Goal: Download file/media

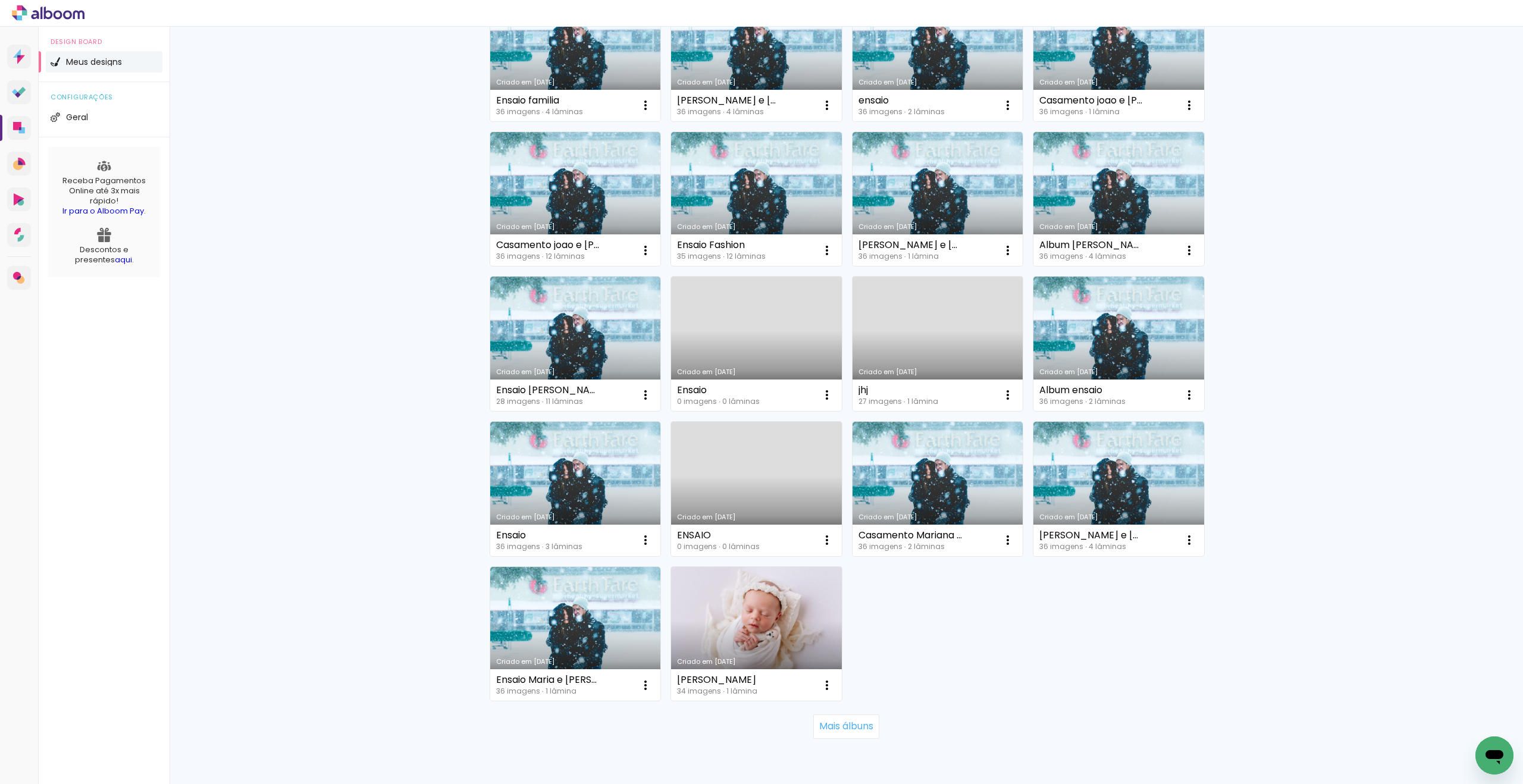
scroll to position [505, 0]
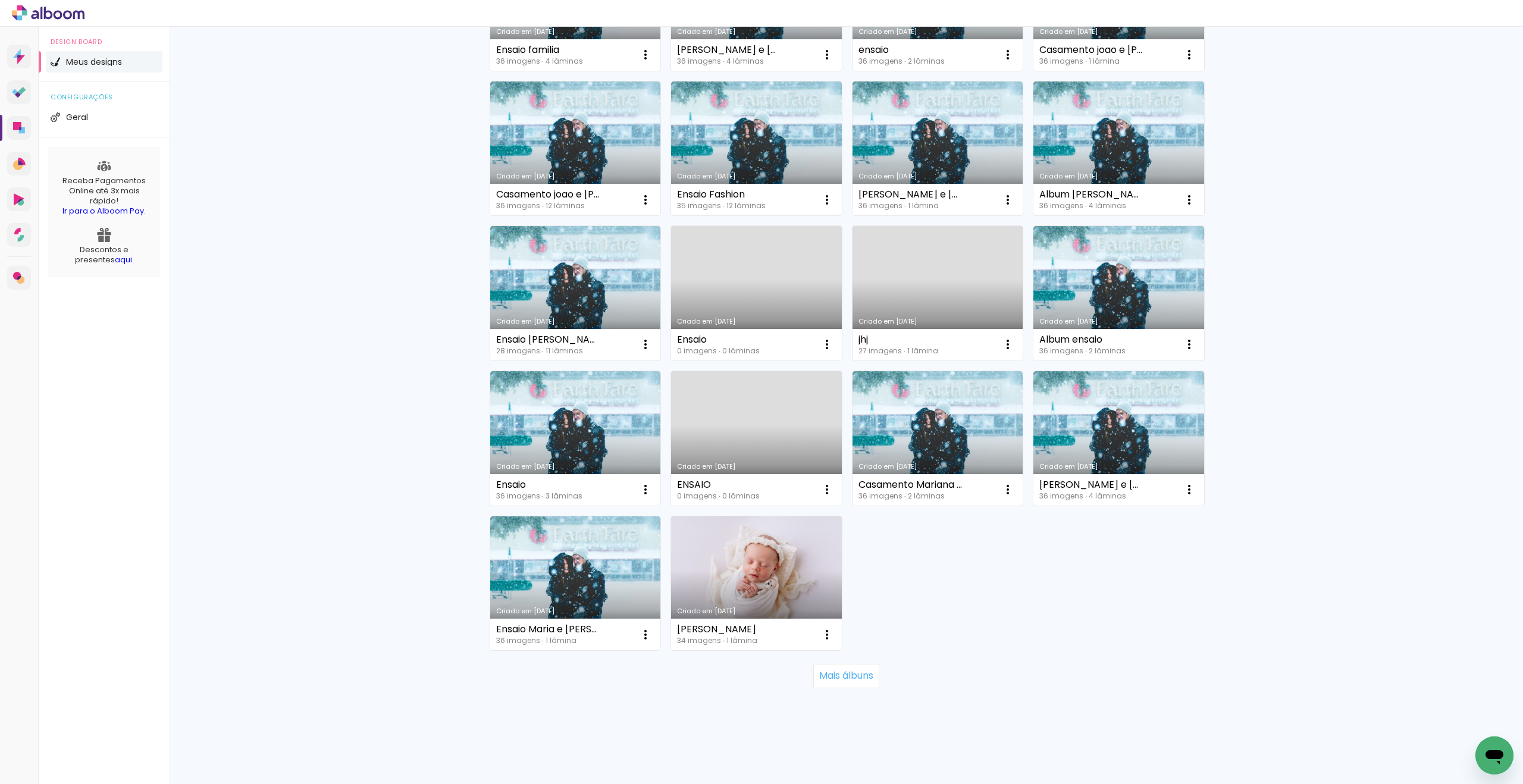
click at [837, 662] on div "Mais álbuns" at bounding box center [846, 676] width 714 height 52
click at [0, 0] on slot "Mais álbuns" at bounding box center [0, 0] width 0 height 0
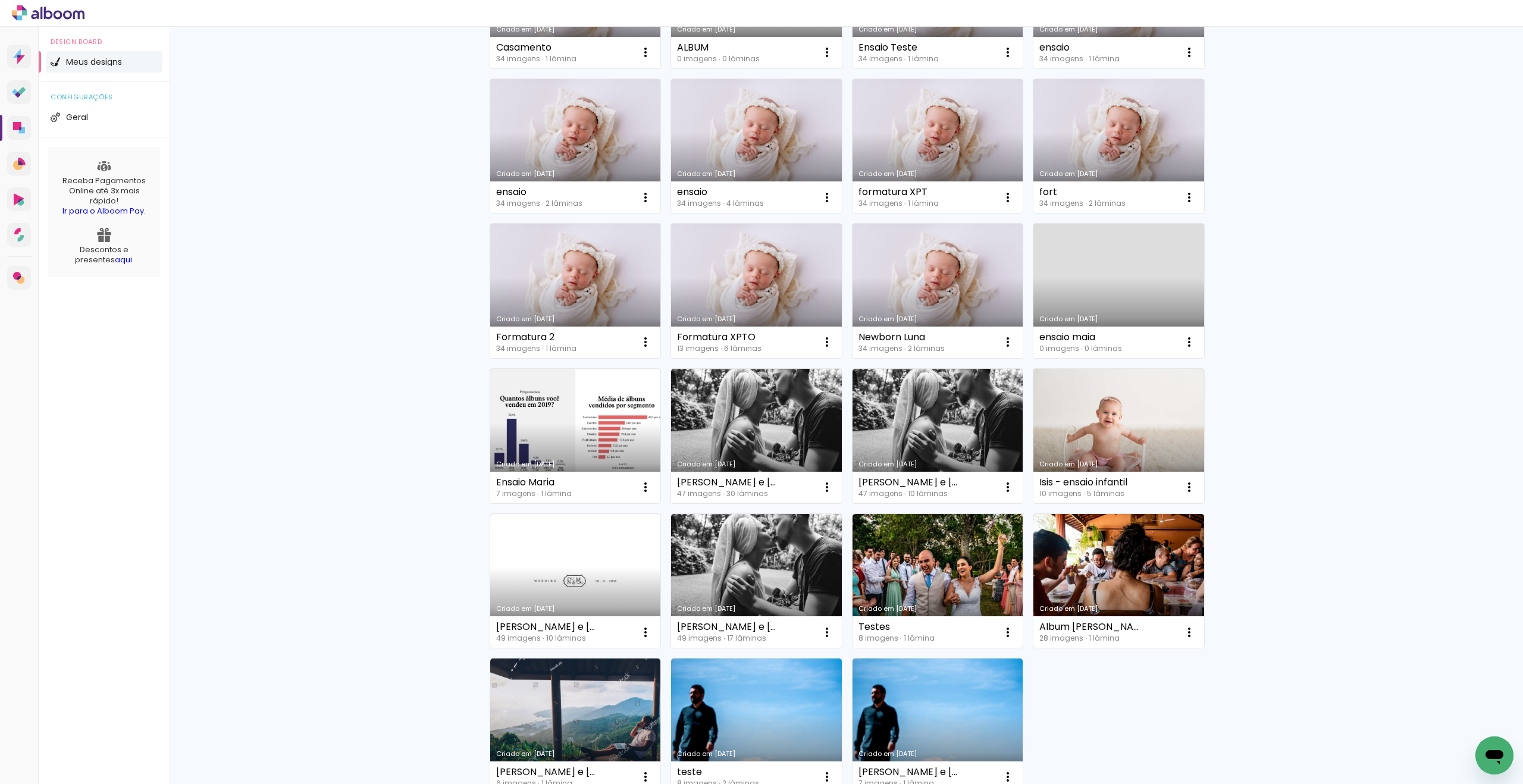
scroll to position [1375, 0]
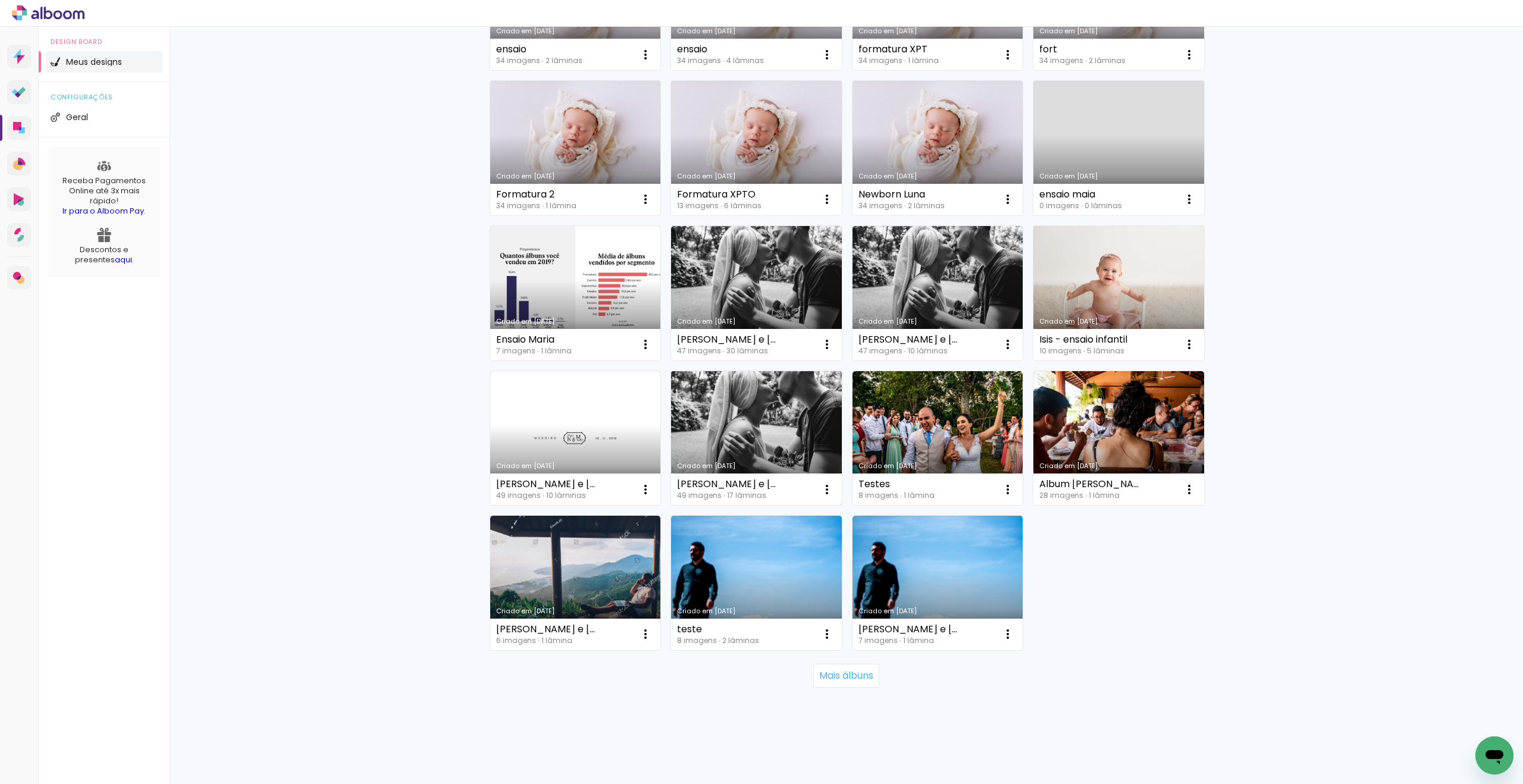
click at [738, 408] on link "Criado em [DATE]" at bounding box center [756, 438] width 171 height 135
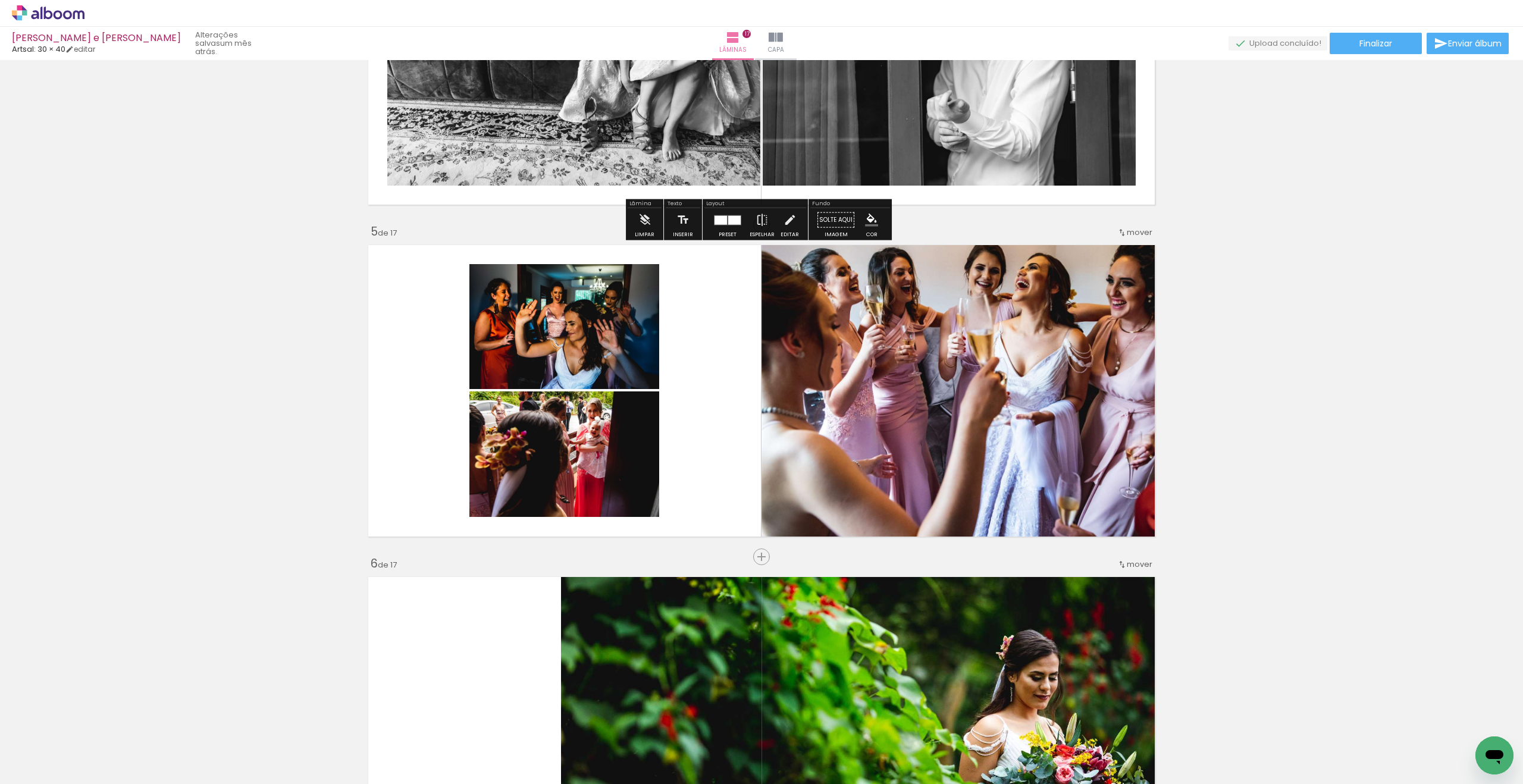
scroll to position [1487, 0]
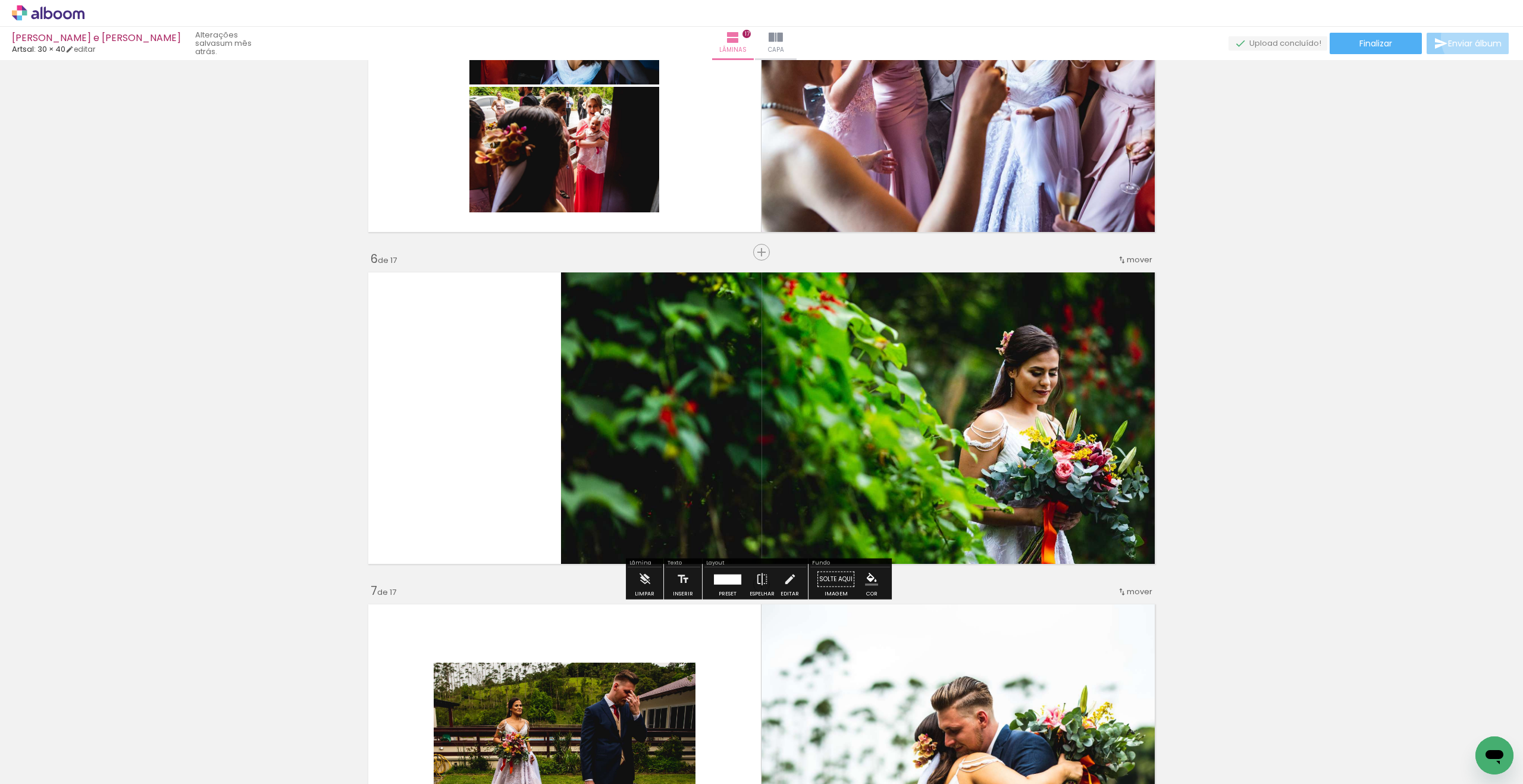
click at [1473, 39] on span "Enviar álbum" at bounding box center [1475, 43] width 54 height 8
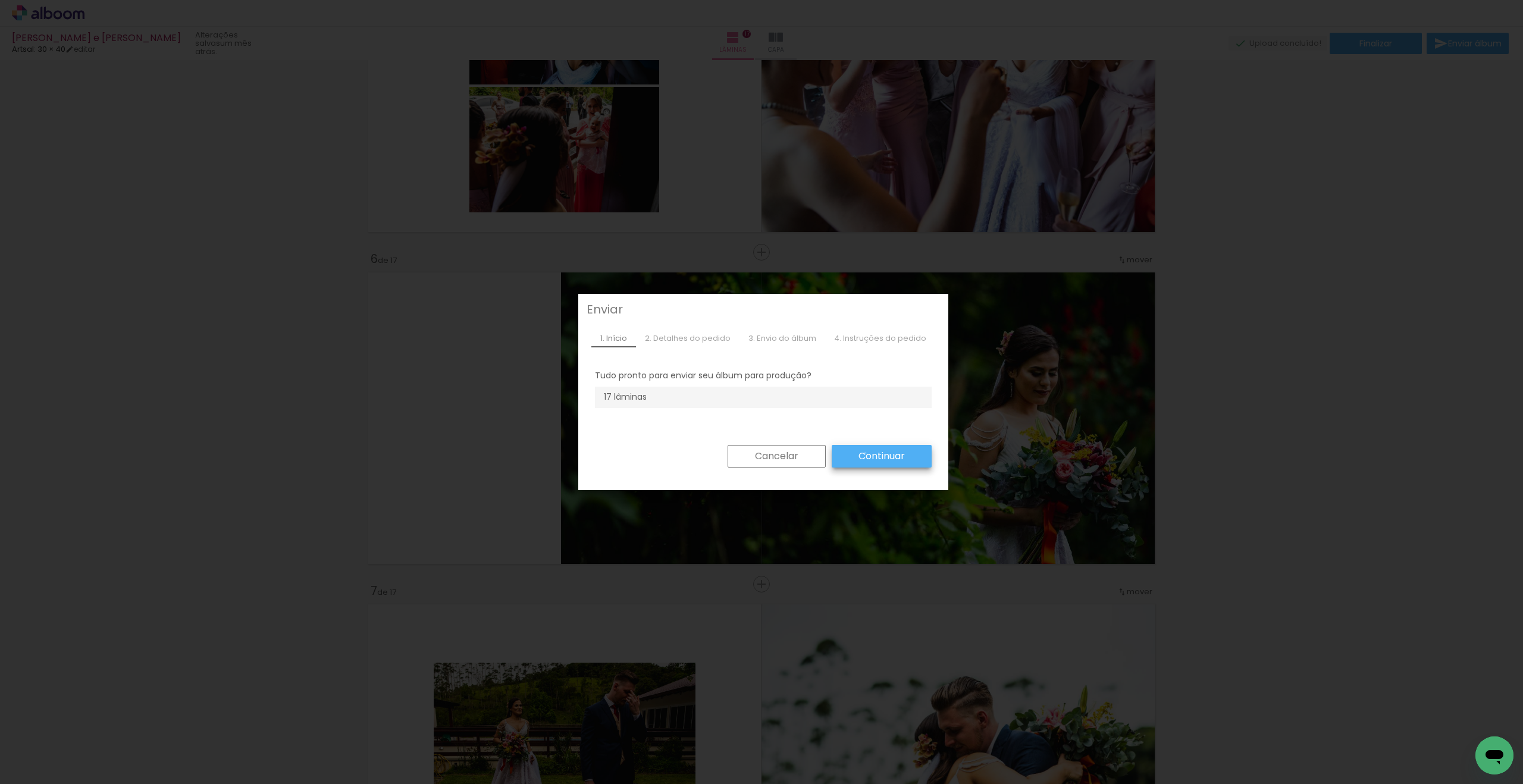
click at [0, 0] on slot "Continuar" at bounding box center [0, 0] width 0 height 0
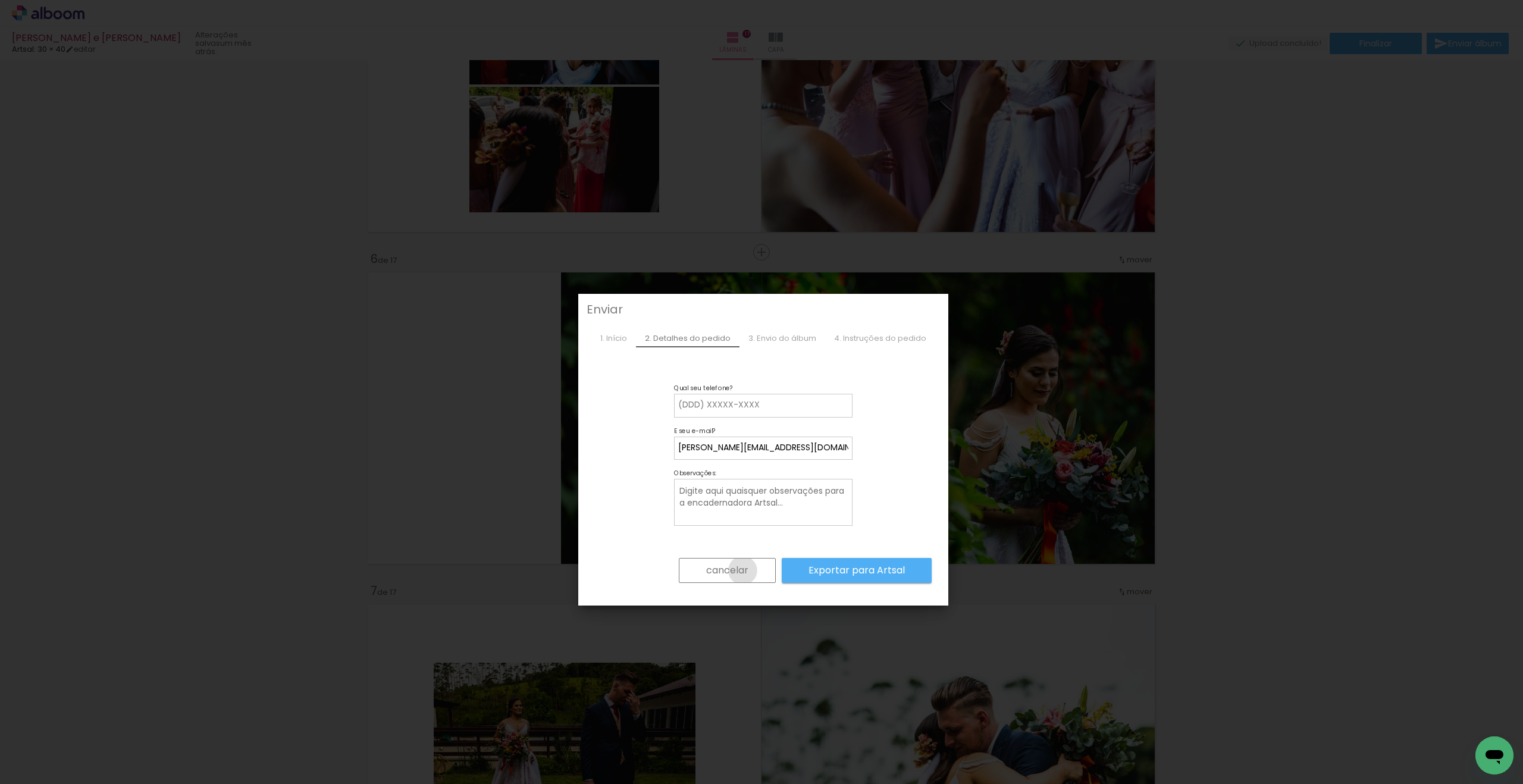
click at [0, 0] on slot "cancelar" at bounding box center [0, 0] width 0 height 0
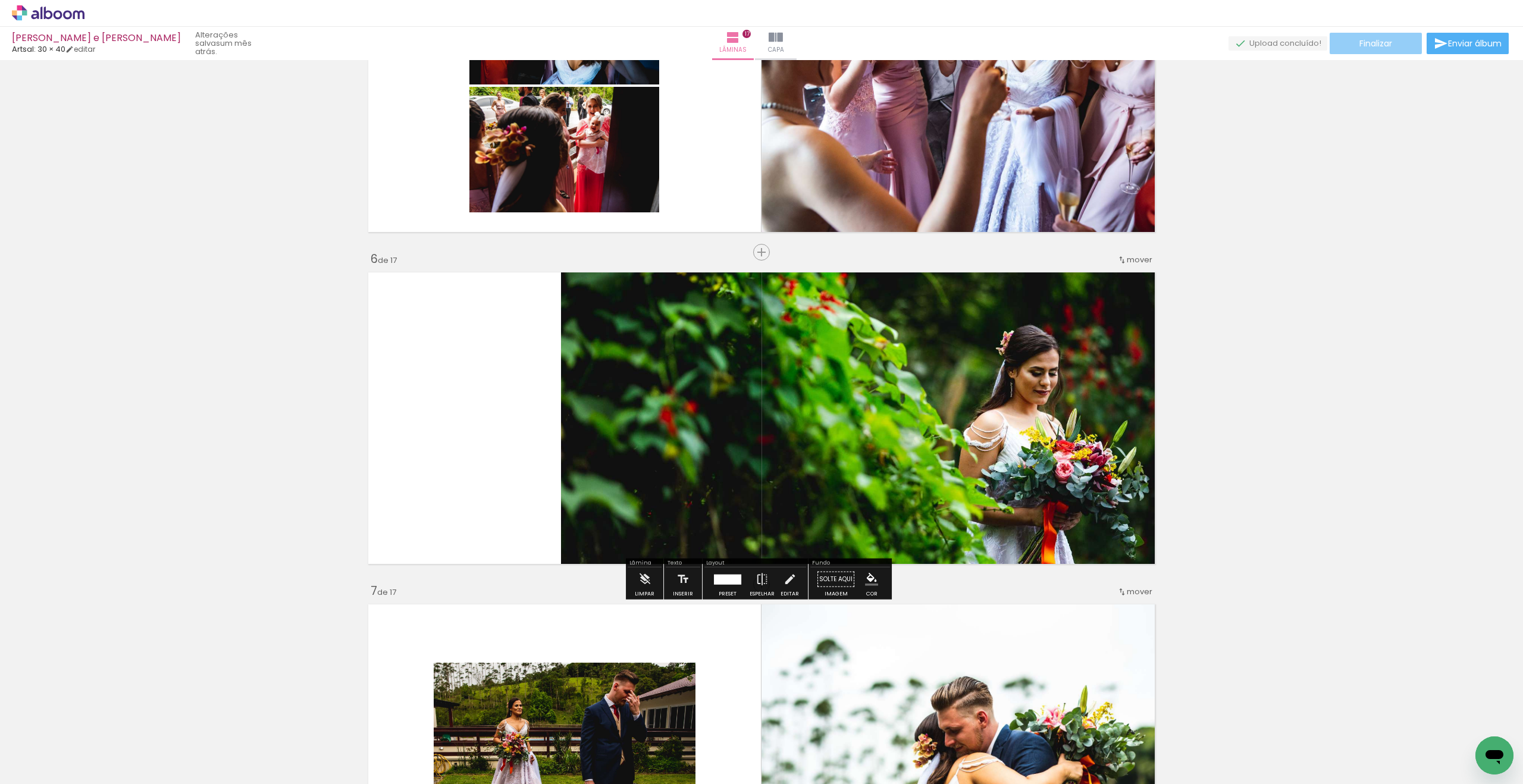
click at [1374, 39] on span "Finalizar" at bounding box center [1376, 43] width 33 height 8
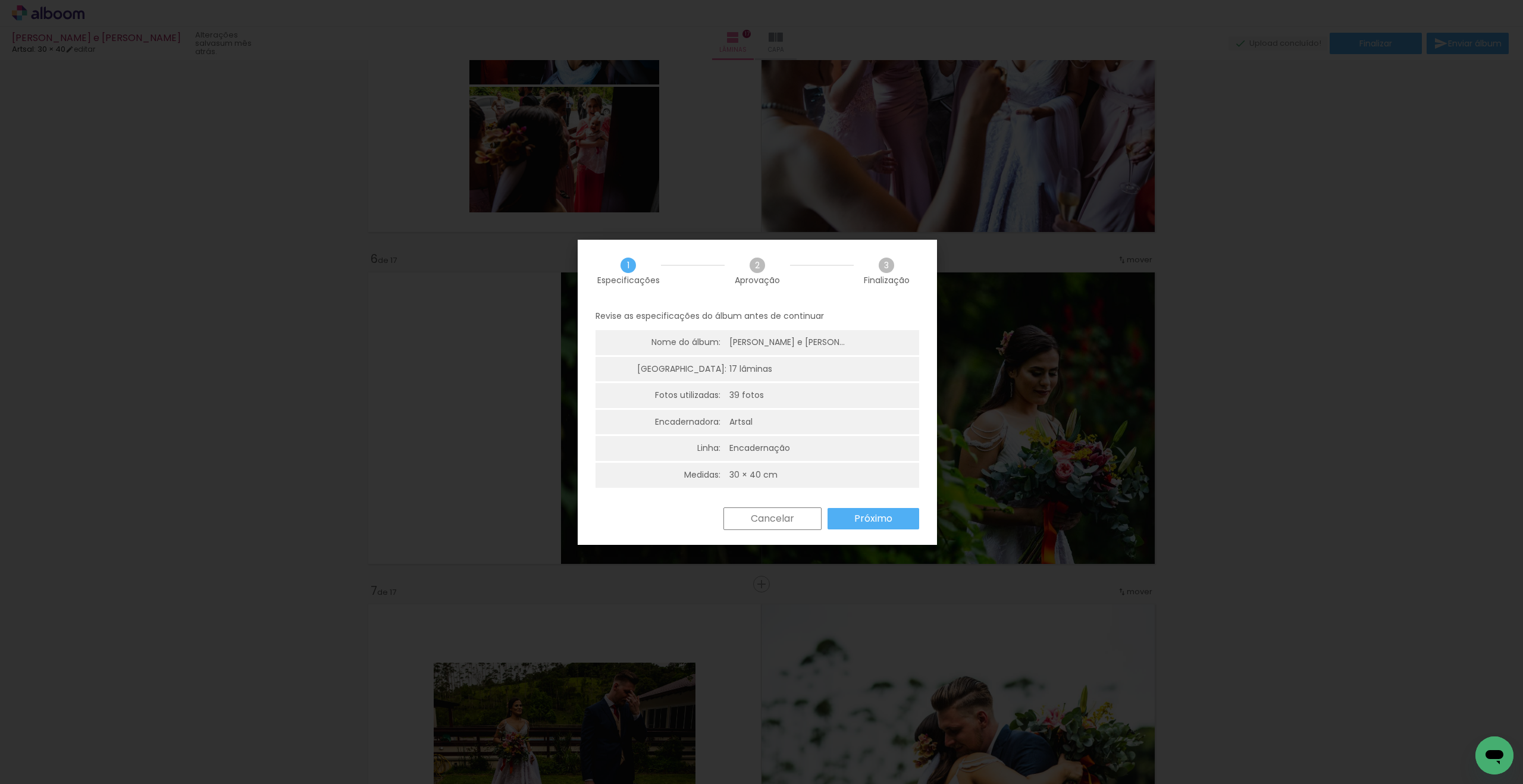
click at [0, 0] on slot "Próximo" at bounding box center [0, 0] width 0 height 0
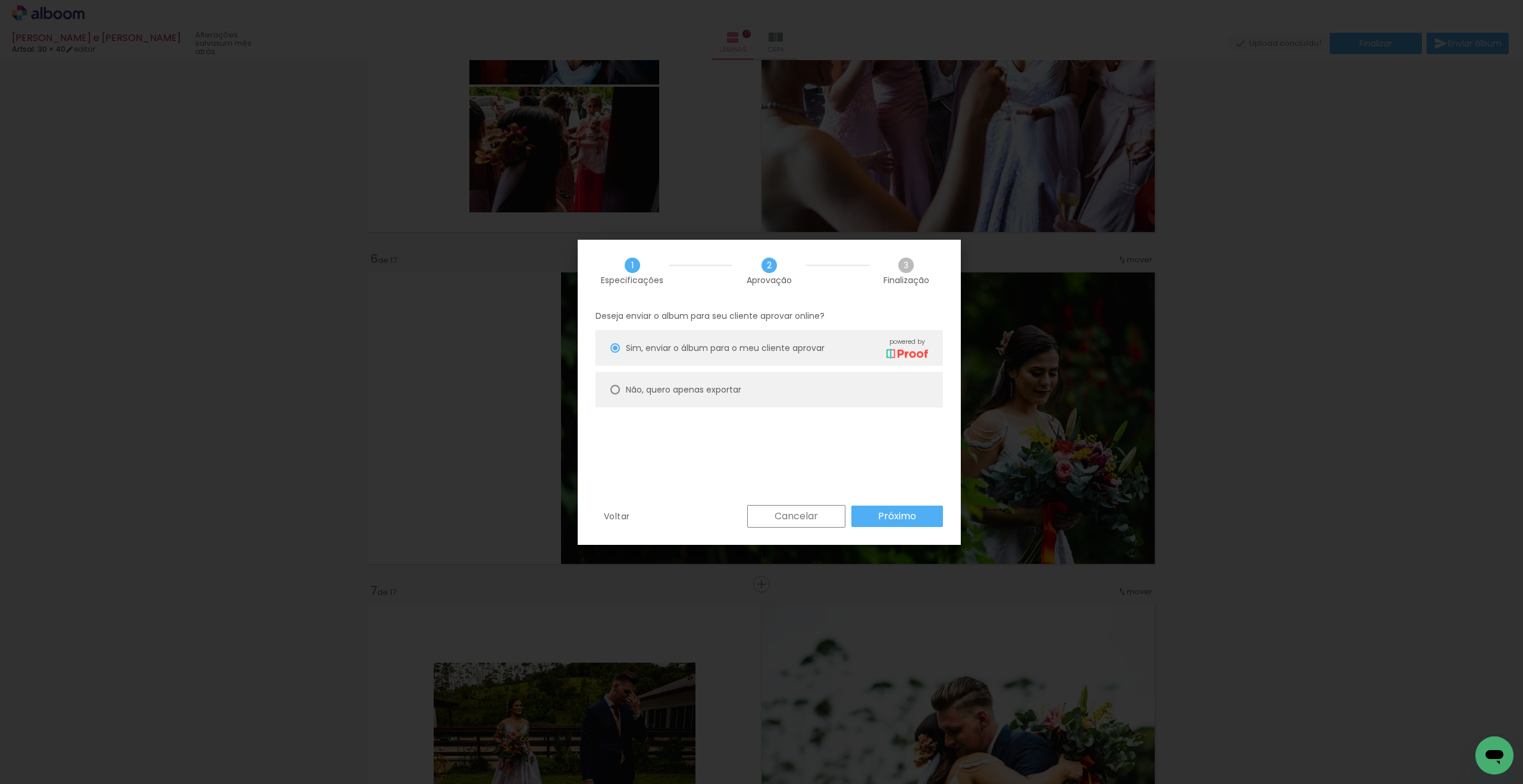
click at [0, 0] on slot "Não, quero apenas exportar" at bounding box center [0, 0] width 0 height 0
type paper-radio-button "on"
click at [0, 0] on slot "Próximo" at bounding box center [0, 0] width 0 height 0
type input "Alta, 300 DPI"
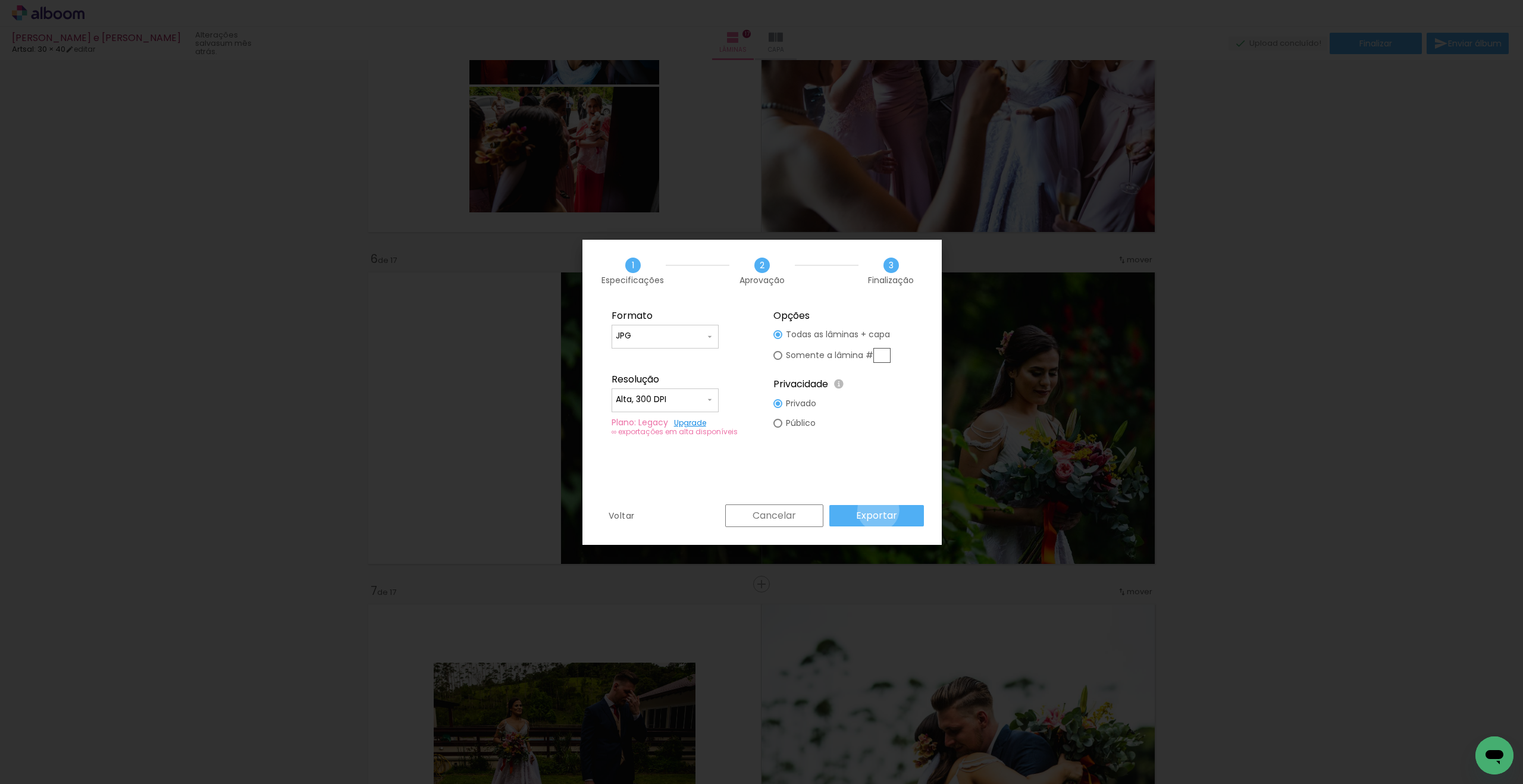
click at [0, 0] on slot "Exportar" at bounding box center [0, 0] width 0 height 0
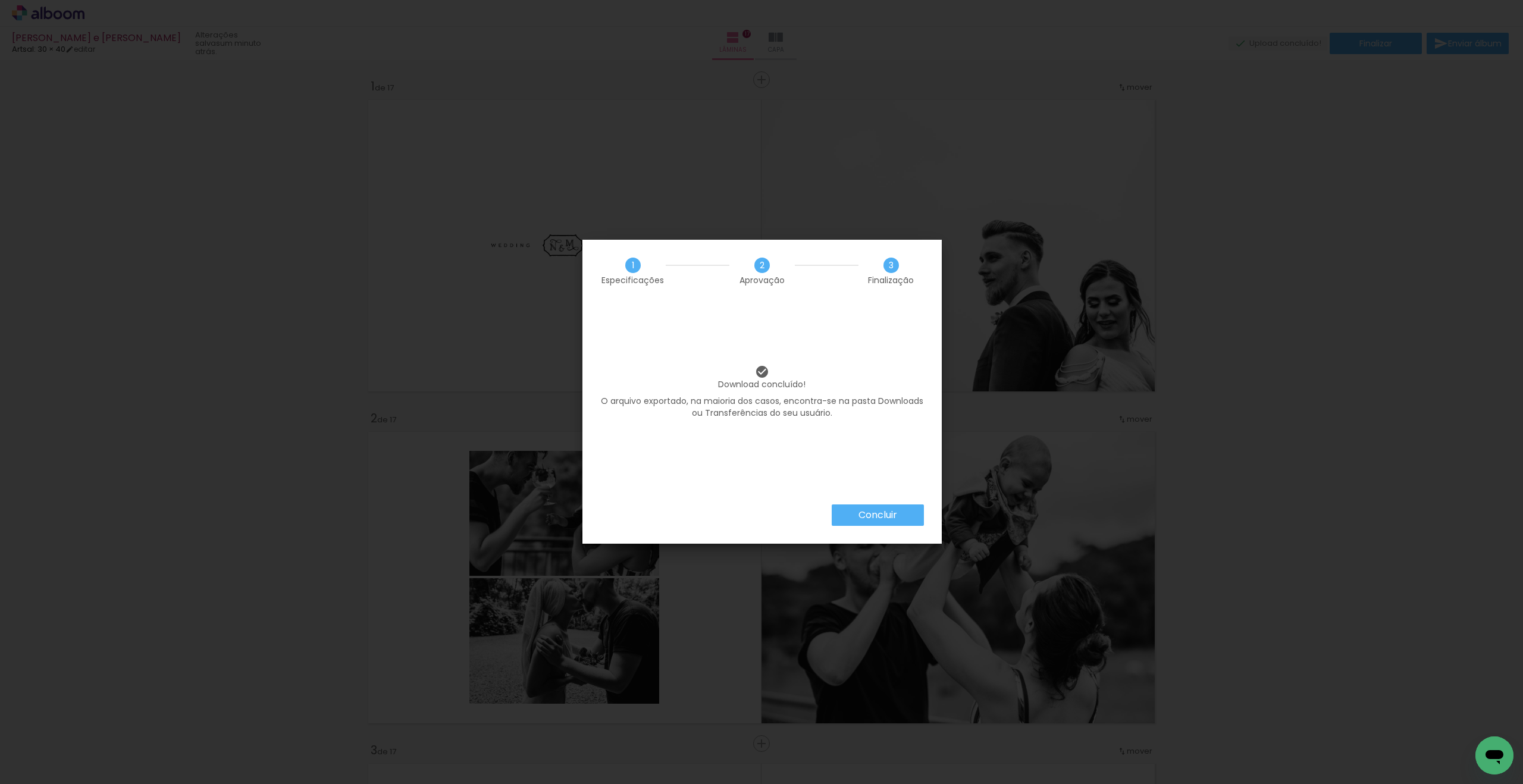
scroll to position [1487, 0]
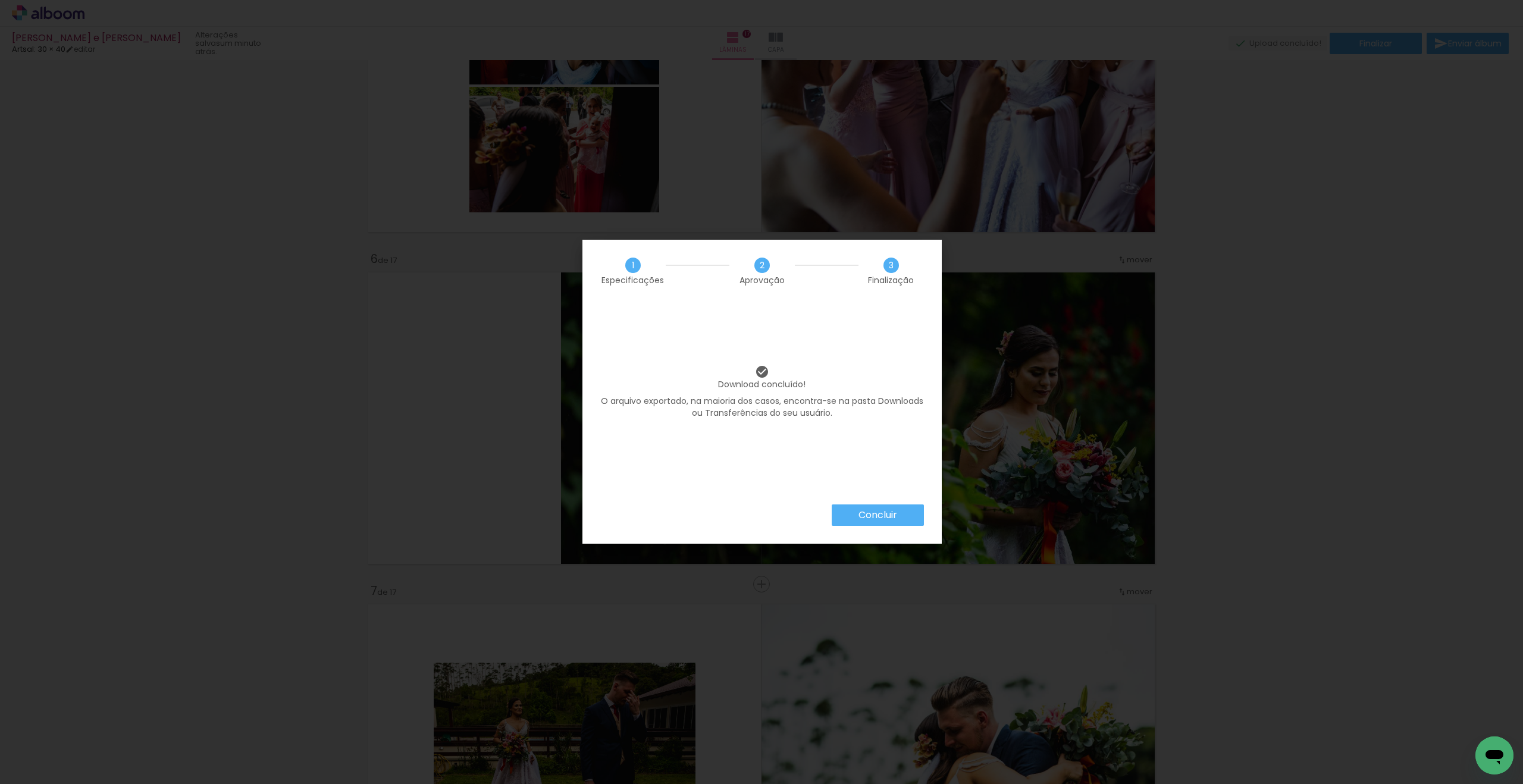
click at [0, 0] on slot "Concluir" at bounding box center [0, 0] width 0 height 0
